Goal: Find specific page/section: Find specific page/section

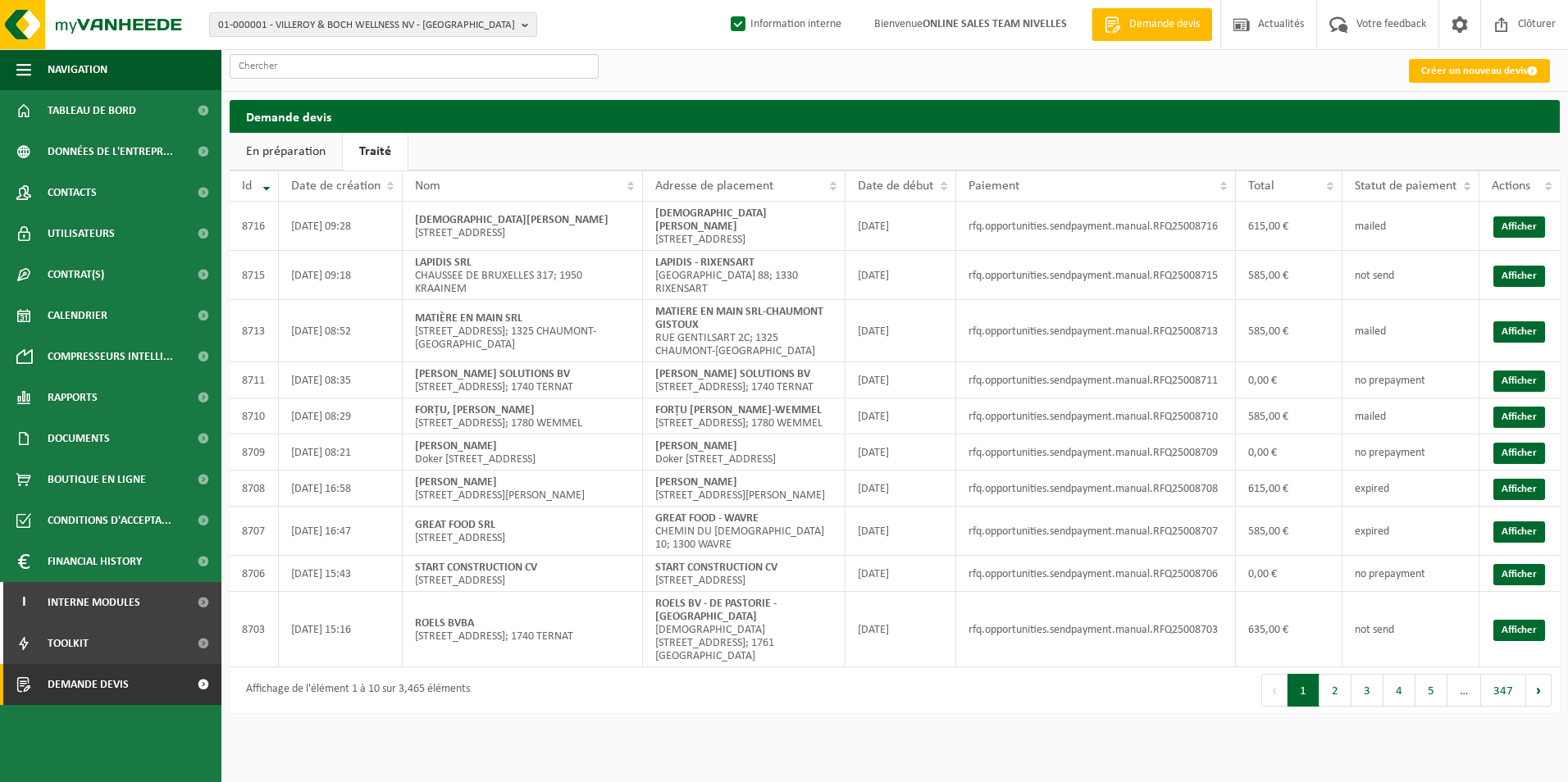
click at [352, 67] on input "text" at bounding box center [414, 66] width 369 height 25
click at [334, 21] on span "01-000001 - VILLEROY & BOCH WELLNESS NV - [GEOGRAPHIC_DATA]" at bounding box center [367, 25] width 296 height 25
type input "BUYLLA"
click at [356, 76] on li "Geen resultaten voor " BUYLLA "." at bounding box center [373, 76] width 320 height 21
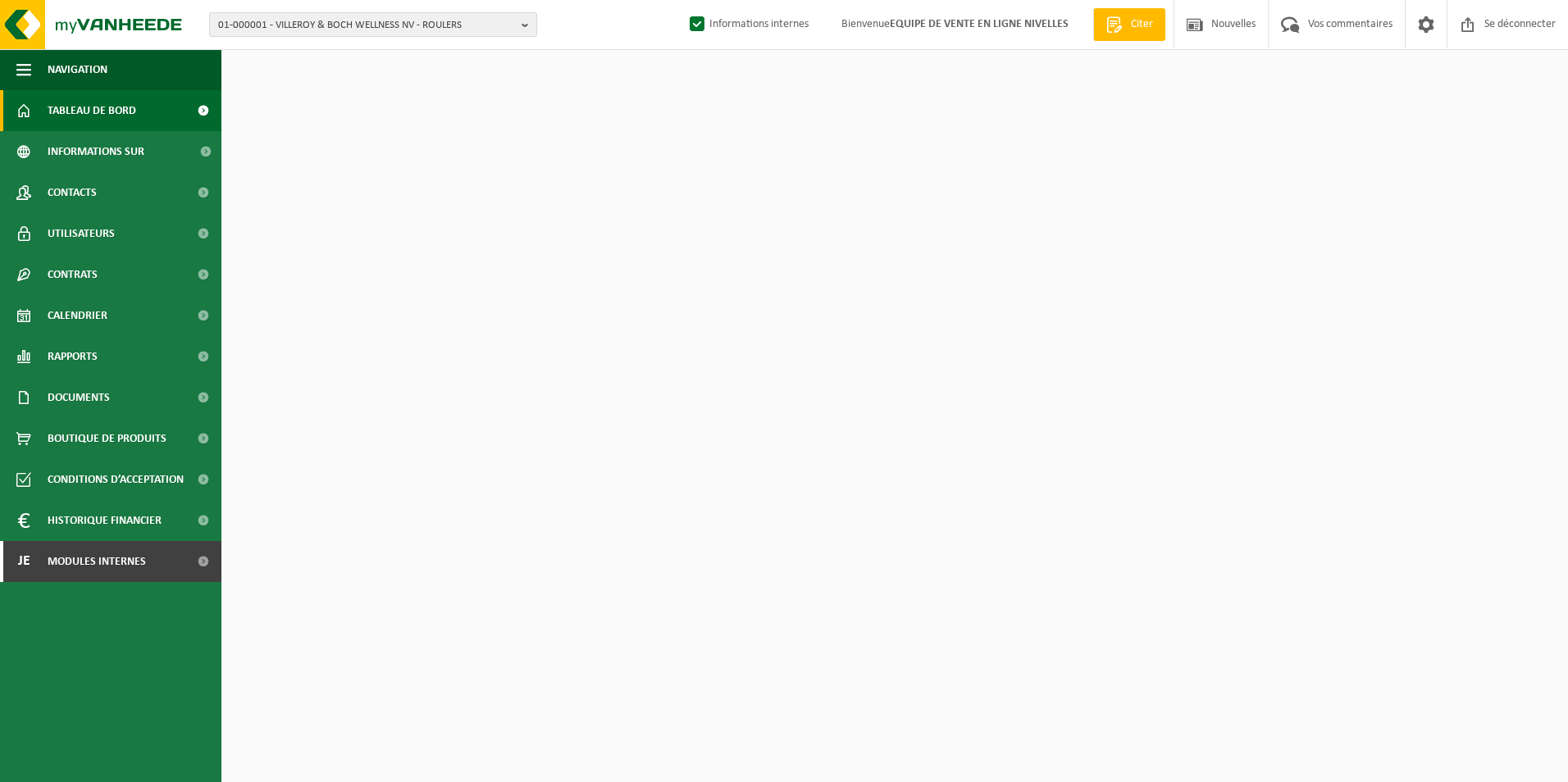
click at [285, 29] on span "01-000001 - VILLEROY & BOCH WELLNESS NV - ROULERS" at bounding box center [367, 25] width 296 height 25
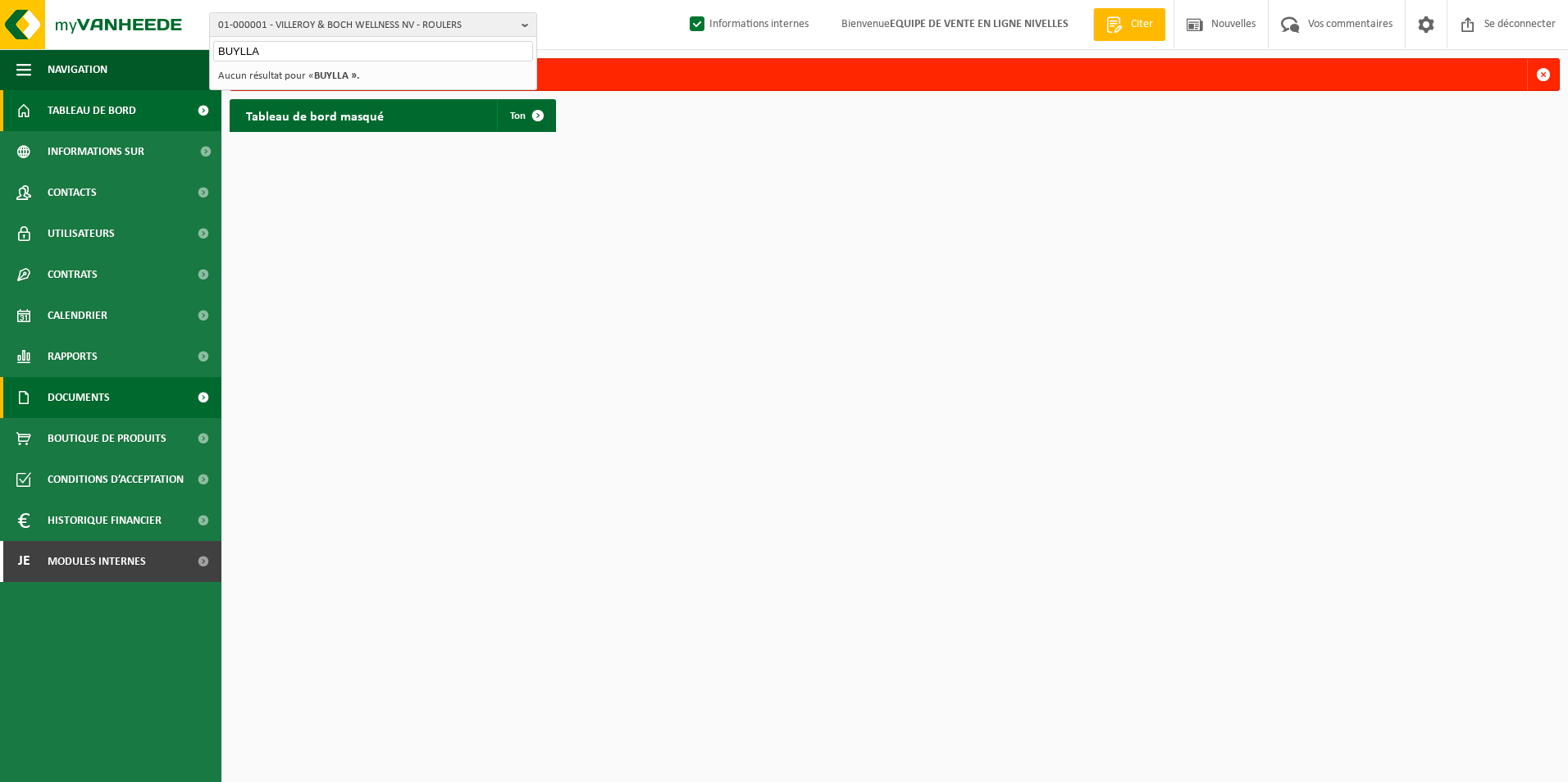
type input "BUYLLA"
click at [111, 395] on link "Documents" at bounding box center [111, 397] width 221 height 41
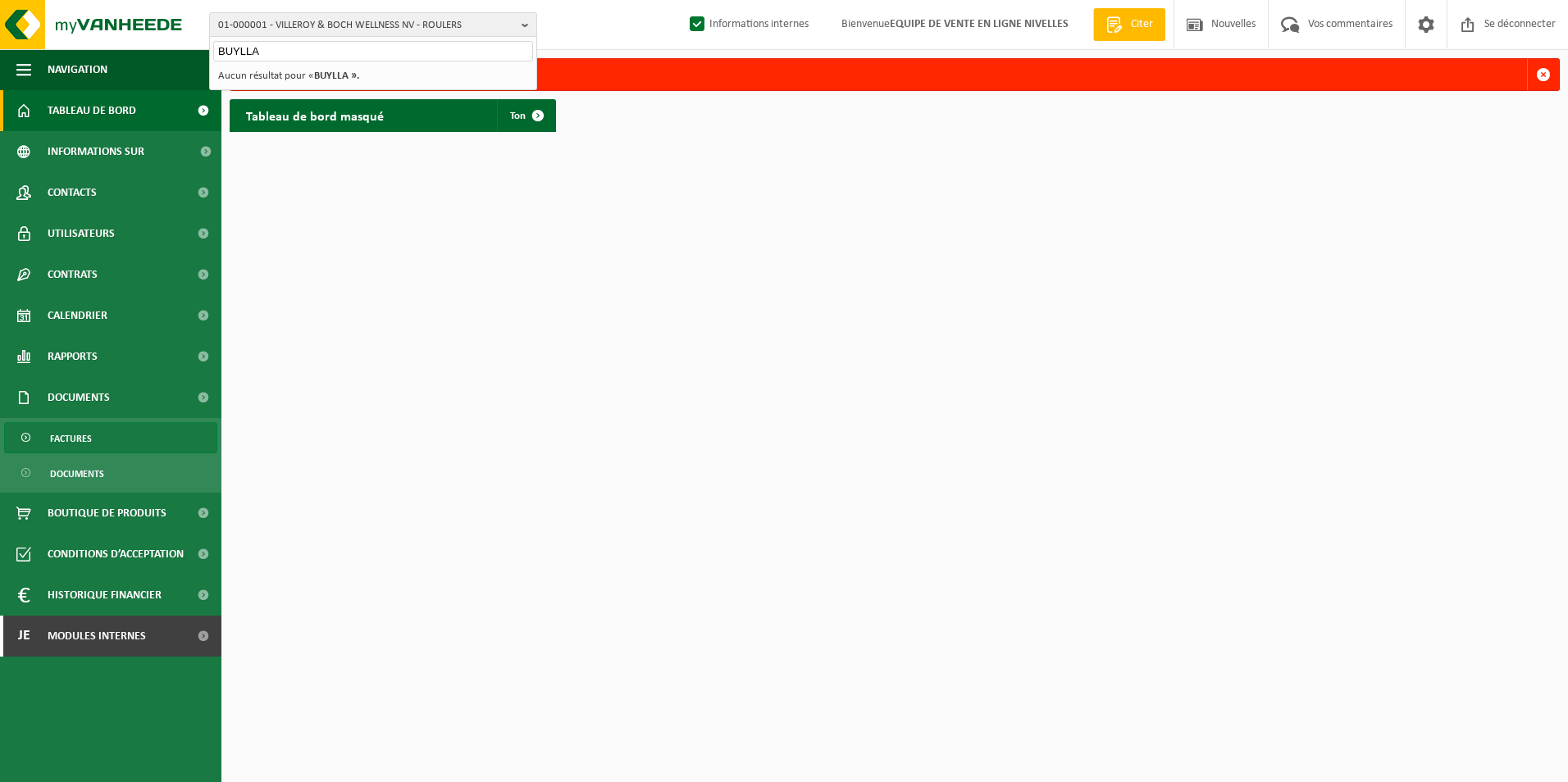
click at [82, 440] on span "Factures" at bounding box center [70, 439] width 42 height 31
